Goal: Task Accomplishment & Management: Use online tool/utility

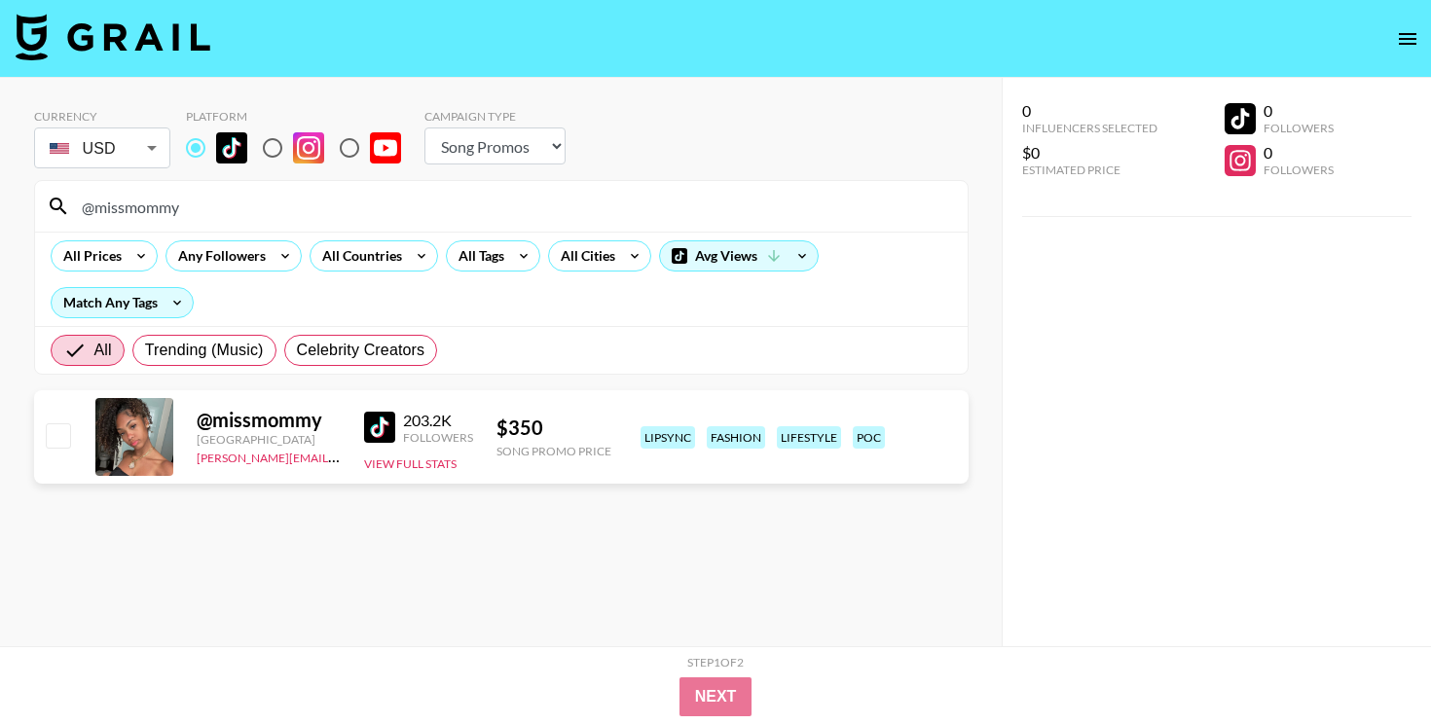
select select "Song"
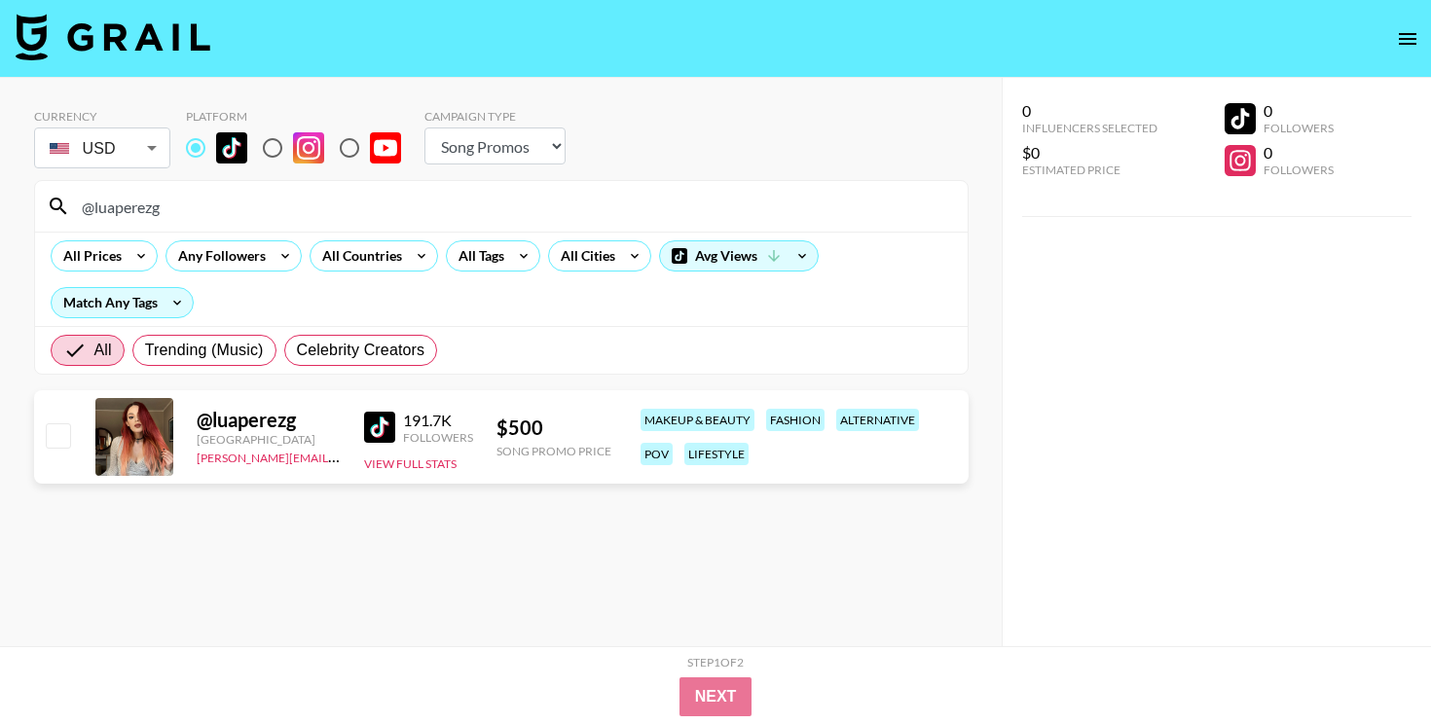
select select "Song"
click at [554, 194] on input "@luaperezg" at bounding box center [513, 206] width 886 height 31
paste input "aldologist"
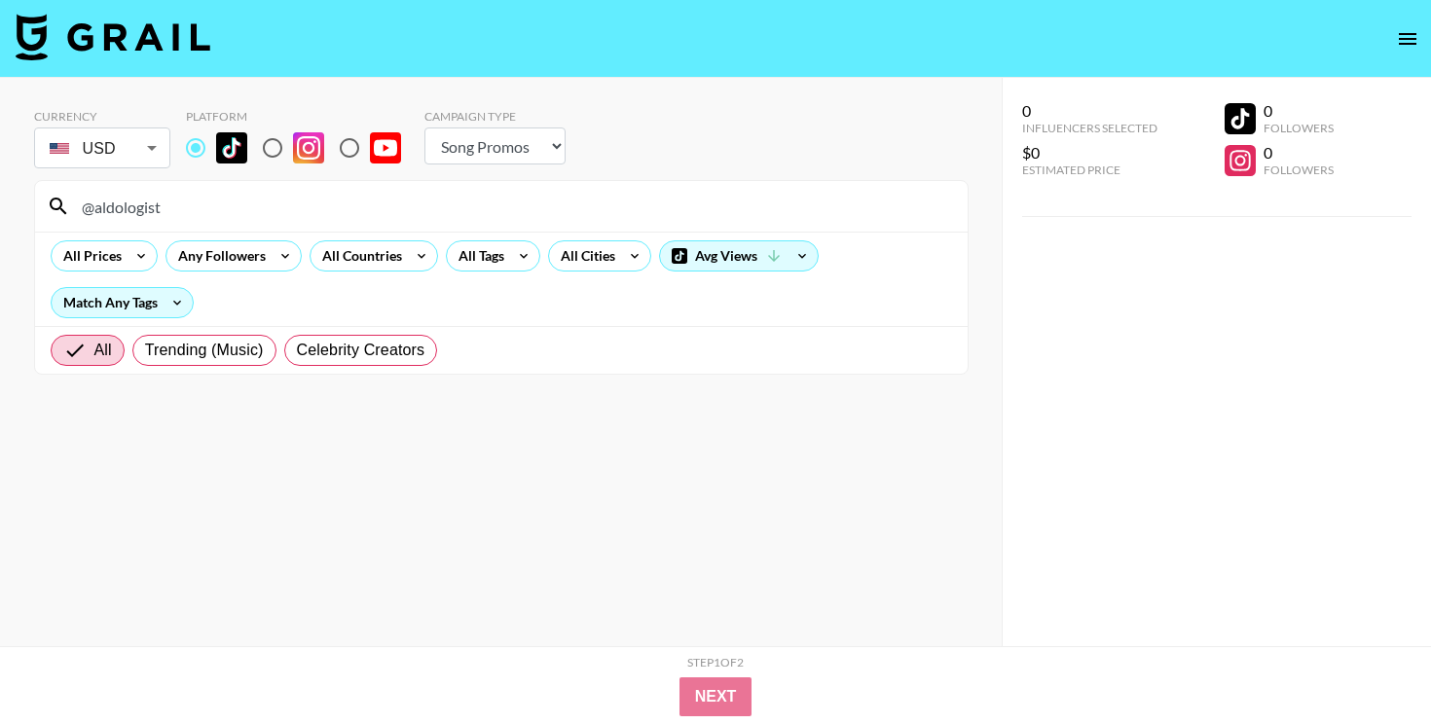
type input "@aldologist"
click at [460, 196] on input "@aldologist" at bounding box center [513, 206] width 886 height 31
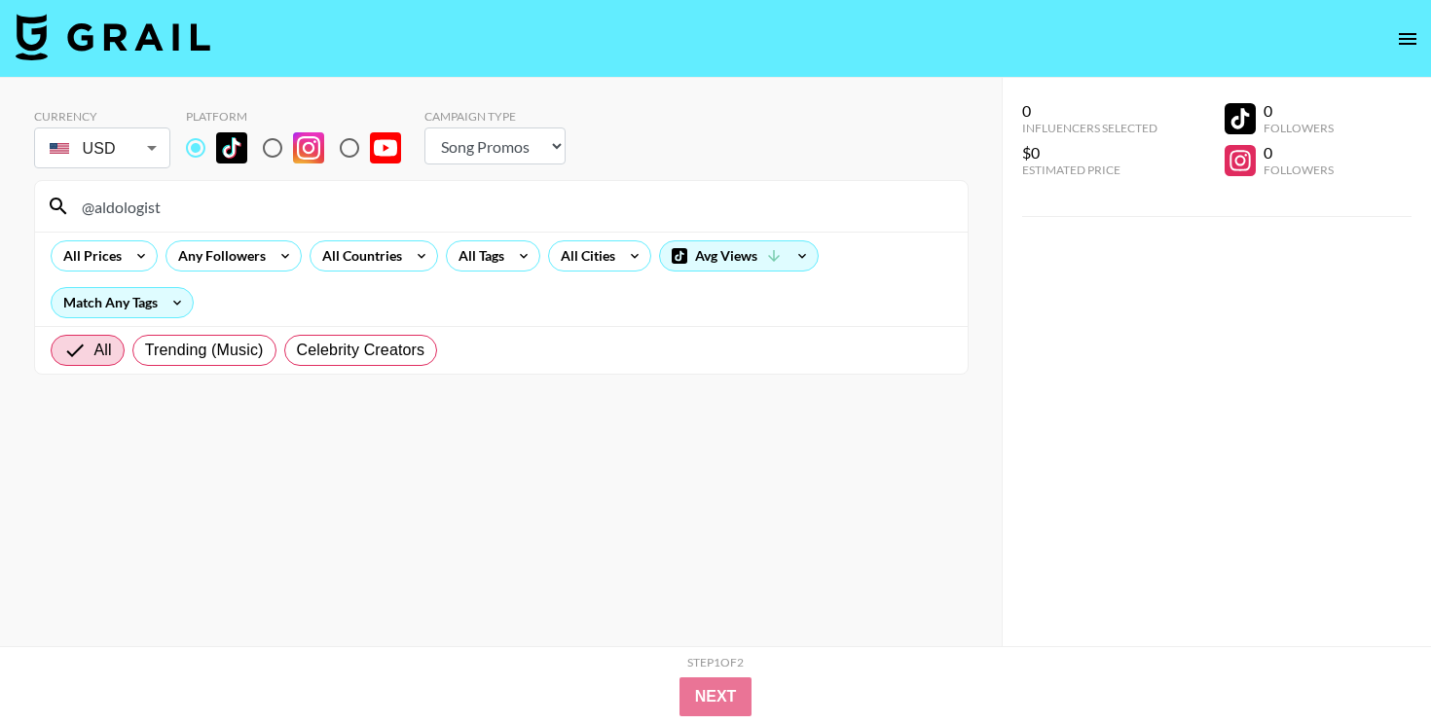
click at [460, 196] on input "@aldologist" at bounding box center [513, 206] width 886 height 31
